Goal: Task Accomplishment & Management: Use online tool/utility

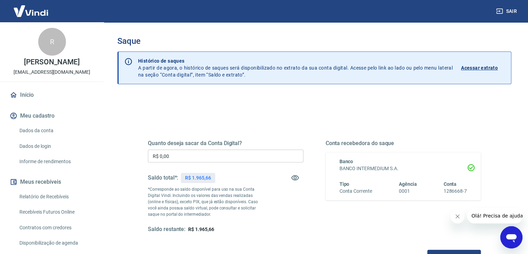
click at [201, 174] on p "R$ 1.965,66" at bounding box center [198, 177] width 26 height 7
copy p "1.965,66"
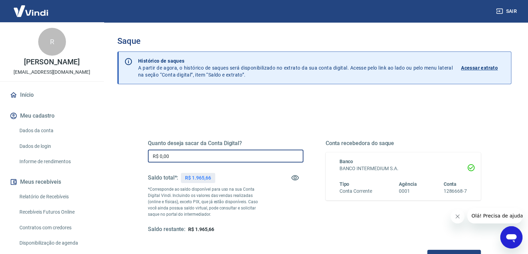
click at [201, 152] on input "R$ 0,00" at bounding box center [226, 155] width 156 height 13
paste input "1.965,66"
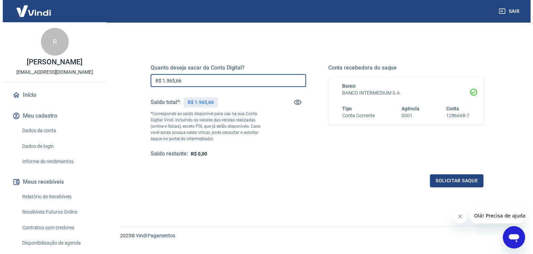
scroll to position [90, 0]
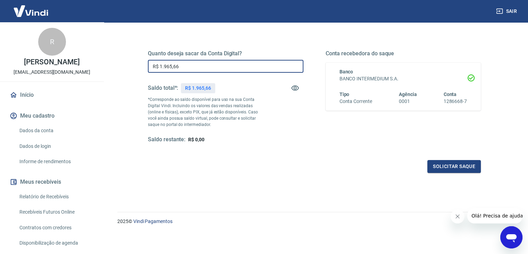
type input "R$ 1.965,66"
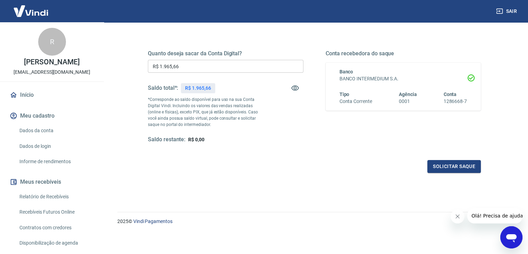
click at [319, 144] on div "Quanto deseja sacar da Conta Digital? R$ 1.965,66 ​ Saldo total*: R$ 1.965,66 *…" at bounding box center [314, 102] width 333 height 139
click at [445, 162] on button "Solicitar saque" at bounding box center [454, 166] width 53 height 13
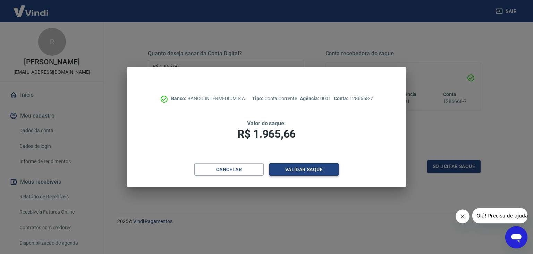
click at [300, 169] on button "Validar saque" at bounding box center [304, 169] width 69 height 13
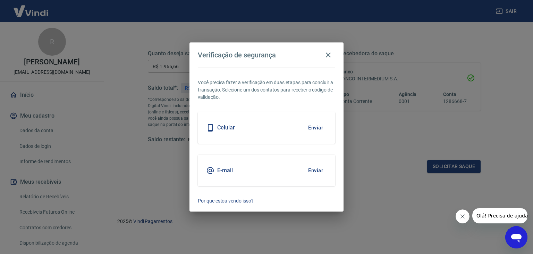
click at [303, 128] on div "Celular Enviar" at bounding box center [267, 127] width 138 height 31
drag, startPoint x: 310, startPoint y: 125, endPoint x: 290, endPoint y: 168, distance: 47.4
click at [294, 165] on div "Você precisa fazer a verificação em duas etapas para concluir a transação. Sele…" at bounding box center [267, 139] width 154 height 144
click at [309, 129] on button "Enviar" at bounding box center [316, 127] width 23 height 15
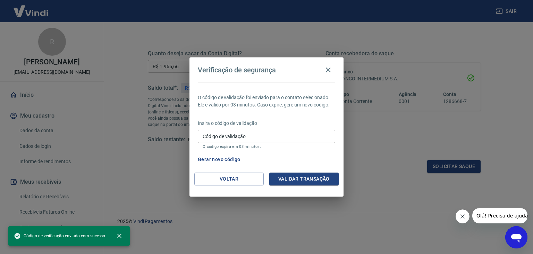
click at [274, 143] on div "Código de validação Código de validação O código expira em 03 minutos." at bounding box center [267, 139] width 138 height 19
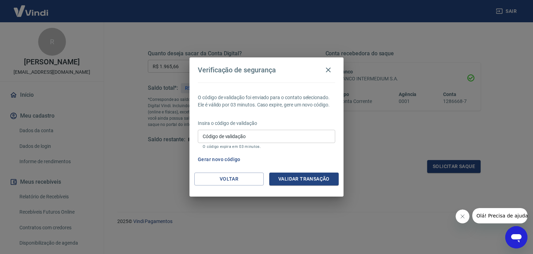
click at [273, 140] on input "Código de validação" at bounding box center [267, 136] width 138 height 13
click at [234, 133] on input "Código de validação" at bounding box center [267, 136] width 138 height 13
type input "665701"
click at [293, 173] on button "Validar transação" at bounding box center [304, 178] width 69 height 13
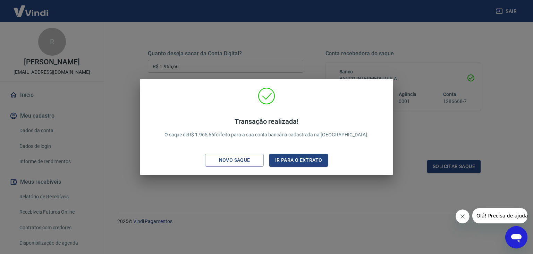
click at [326, 114] on div "Transação realizada! O saque de R$ 1.965,66 foi feito para a sua conta bancária…" at bounding box center [266, 127] width 221 height 35
